Goal: Task Accomplishment & Management: Use online tool/utility

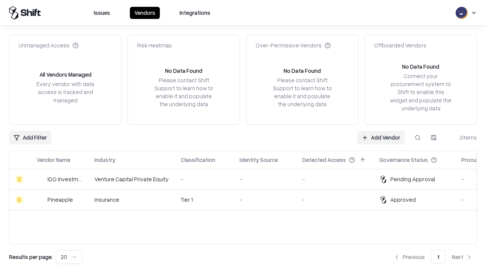
click at [381, 137] on link "Add Vendor" at bounding box center [380, 138] width 47 height 14
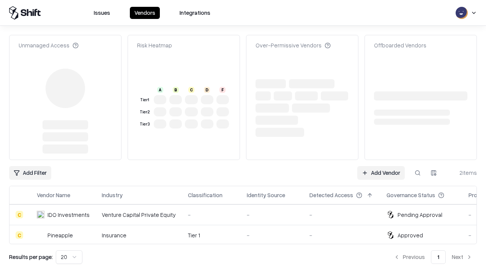
click at [381, 166] on link "Add Vendor" at bounding box center [380, 173] width 47 height 14
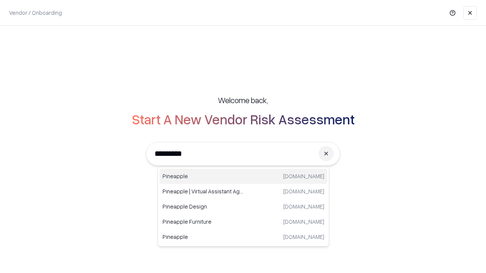
click at [243, 176] on div "Pineapple pineappleenergy.com" at bounding box center [243, 176] width 168 height 15
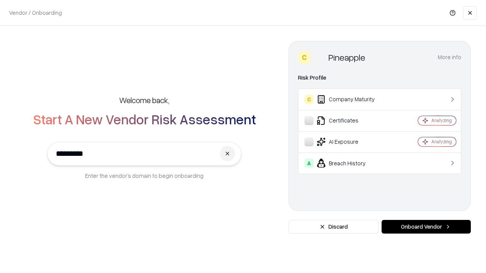
type input "*********"
click at [426, 227] on button "Onboard Vendor" at bounding box center [425, 227] width 89 height 14
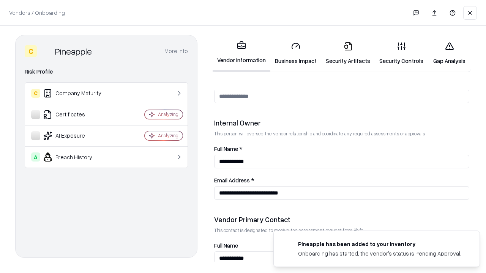
scroll to position [393, 0]
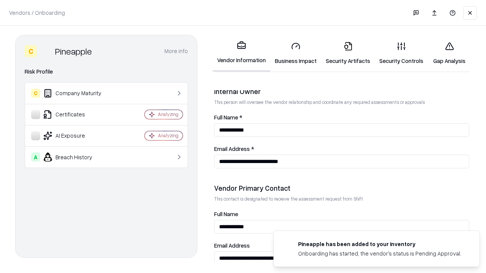
click at [449, 53] on link "Gap Analysis" at bounding box center [449, 53] width 43 height 35
